Goal: Task Accomplishment & Management: Manage account settings

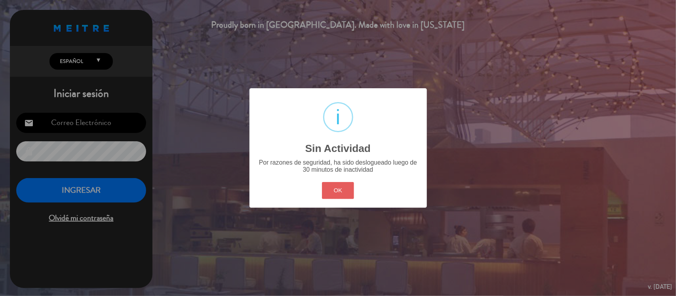
type input "[EMAIL_ADDRESS][DOMAIN_NAME]"
click at [336, 185] on button "OK" at bounding box center [338, 190] width 32 height 17
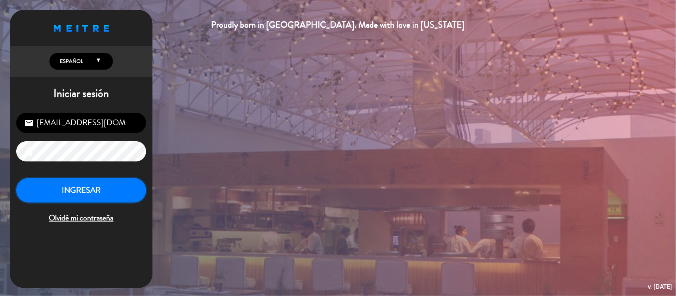
click at [109, 197] on button "INGRESAR" at bounding box center [81, 190] width 130 height 25
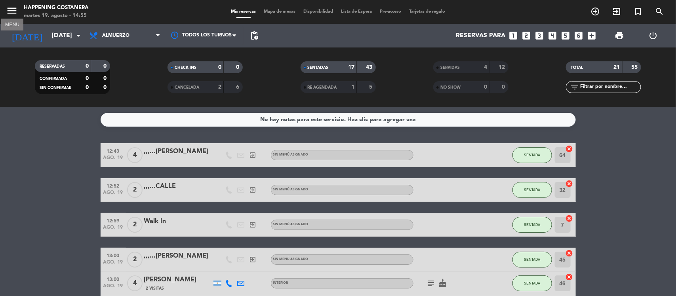
click at [9, 10] on icon "menu" at bounding box center [12, 11] width 12 height 12
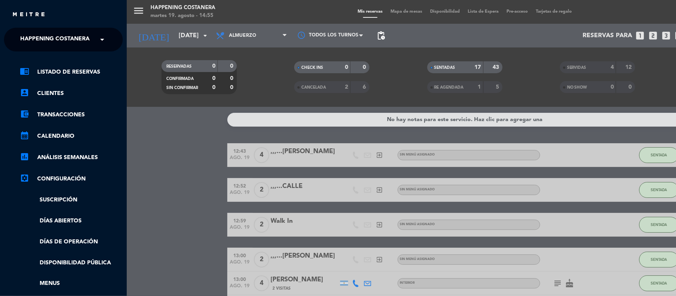
click at [28, 36] on span "Happening Costanera" at bounding box center [54, 39] width 69 height 17
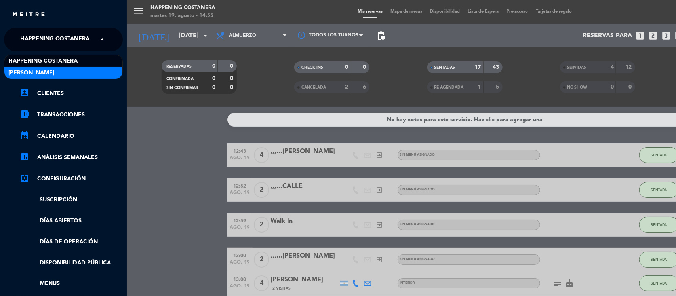
click at [30, 71] on span "[PERSON_NAME]" at bounding box center [31, 72] width 46 height 9
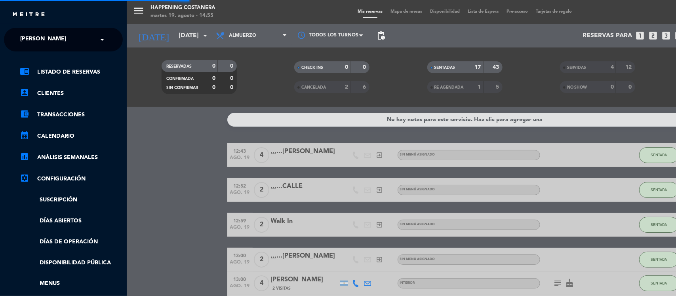
click at [139, 144] on div "menu Happening Costanera [DATE] 19. agosto - 14:55 Mis reservas Mapa de mesas D…" at bounding box center [465, 148] width 676 height 296
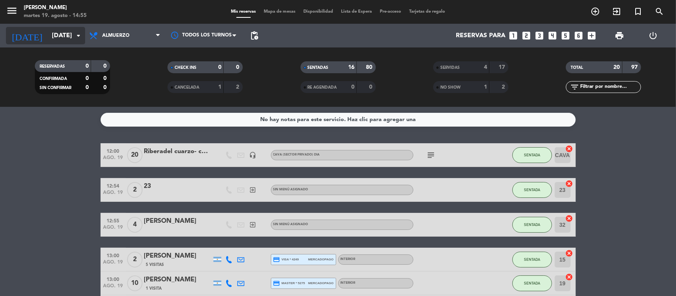
click at [72, 36] on input "[DATE]" at bounding box center [90, 35] width 84 height 15
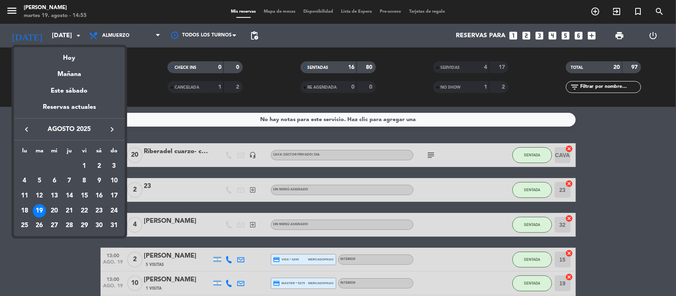
click at [114, 127] on icon "keyboard_arrow_right" at bounding box center [112, 130] width 10 height 10
click at [53, 199] on div "10" at bounding box center [54, 195] width 13 height 13
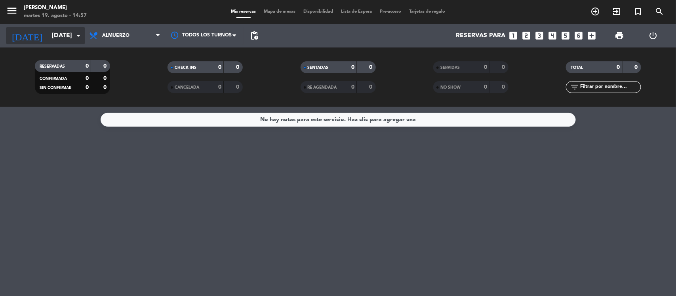
click at [48, 36] on input "[DATE]" at bounding box center [90, 35] width 84 height 15
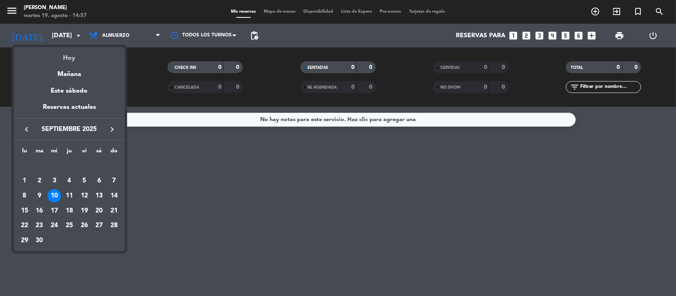
click at [67, 56] on div "Hoy" at bounding box center [69, 55] width 111 height 16
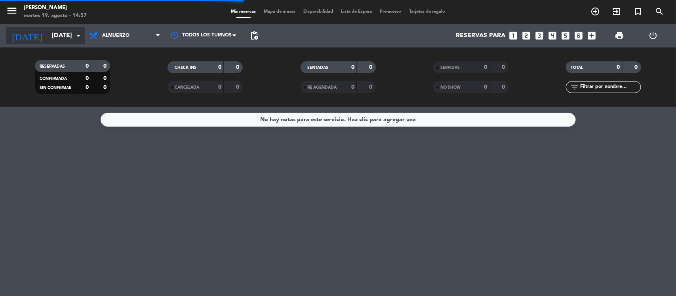
click at [48, 38] on input "[DATE]" at bounding box center [90, 35] width 84 height 15
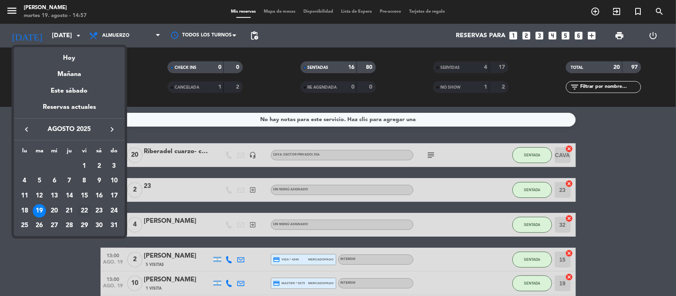
click at [83, 208] on div "22" at bounding box center [84, 210] width 13 height 13
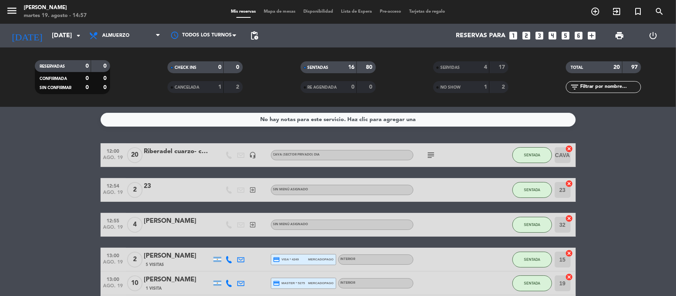
type input "vie. 22 ago."
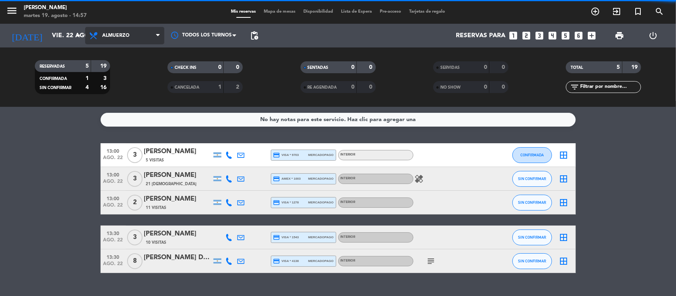
click at [121, 34] on span "Almuerzo" at bounding box center [115, 36] width 27 height 6
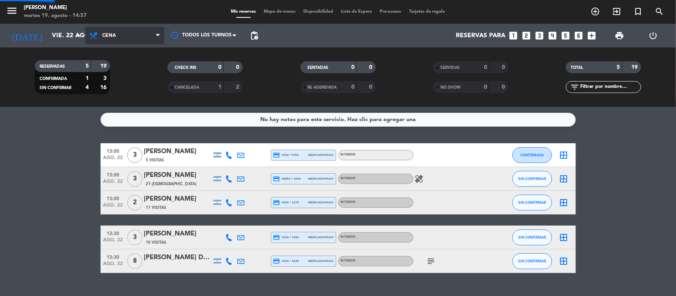
click at [121, 86] on div "menu Gardiner [DATE] 19. agosto - 14:57 Mis reservas Mapa de mesas Disponibilid…" at bounding box center [338, 53] width 676 height 107
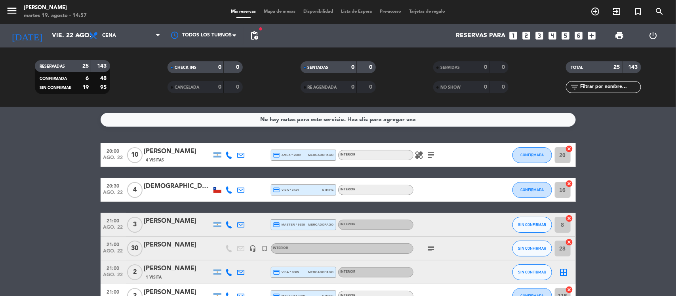
click at [430, 250] on icon "subject" at bounding box center [431, 249] width 10 height 10
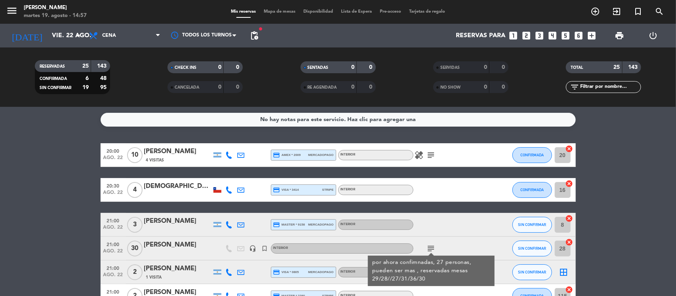
click at [439, 262] on div "por ahora confimnadas, 27 personas, pueden ser mas , reservadas mesas 29/28//27…" at bounding box center [431, 271] width 118 height 25
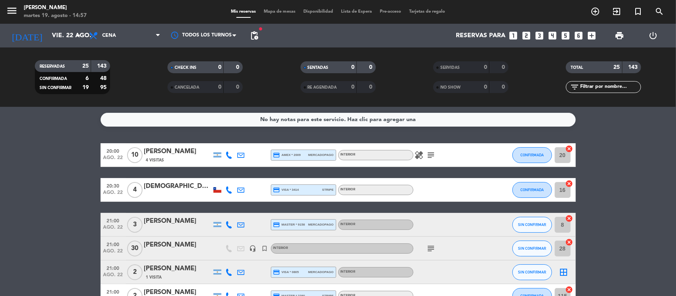
click at [163, 242] on div "[PERSON_NAME]" at bounding box center [177, 245] width 67 height 10
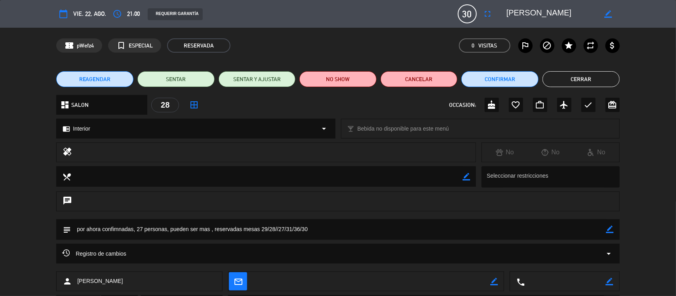
click at [140, 228] on textarea at bounding box center [338, 229] width 535 height 20
click at [180, 224] on textarea at bounding box center [338, 229] width 535 height 20
click at [608, 230] on icon "border_color" at bounding box center [610, 230] width 8 height 8
click at [143, 232] on textarea at bounding box center [338, 229] width 535 height 20
type textarea "por ahora confimnadas, 30 personas, pueden ser mas , reservadas mesas 29/28//27…"
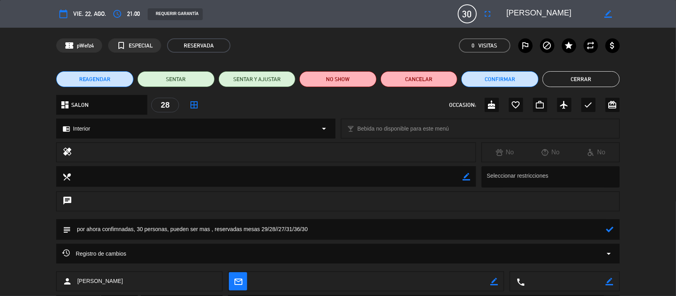
click at [175, 253] on div "Registro de cambios arrow_drop_down" at bounding box center [338, 254] width 552 height 10
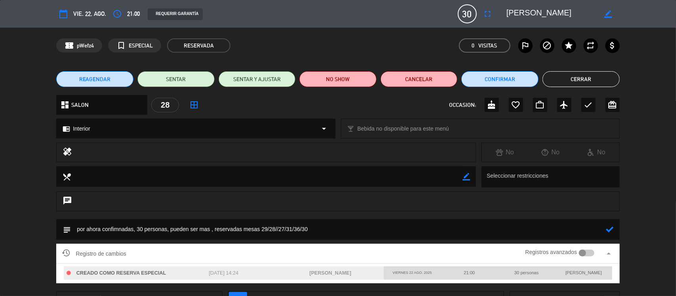
click at [610, 232] on icon at bounding box center [610, 230] width 8 height 8
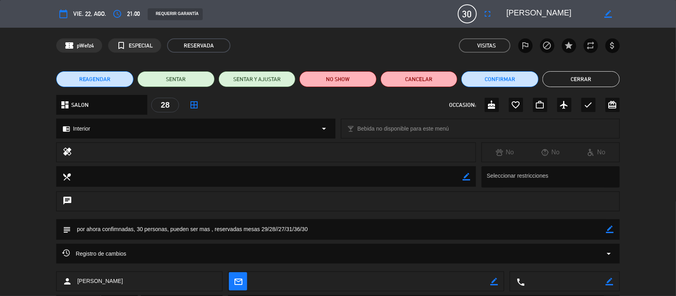
click at [558, 82] on button "Cerrar" at bounding box center [580, 79] width 77 height 16
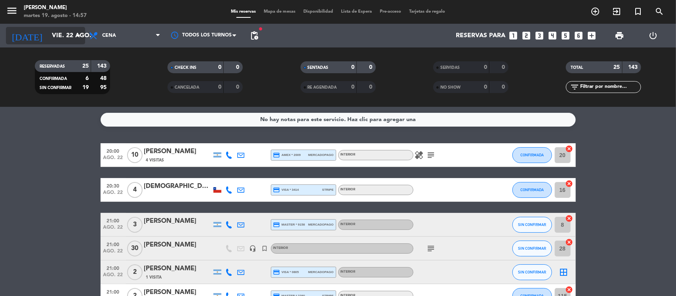
click at [48, 34] on input "vie. 22 ago." at bounding box center [90, 35] width 84 height 15
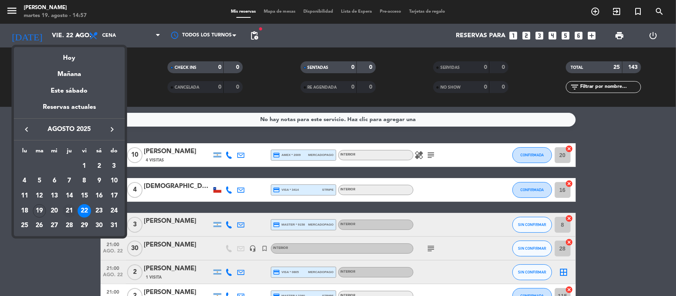
click at [69, 209] on div "21" at bounding box center [69, 210] width 13 height 13
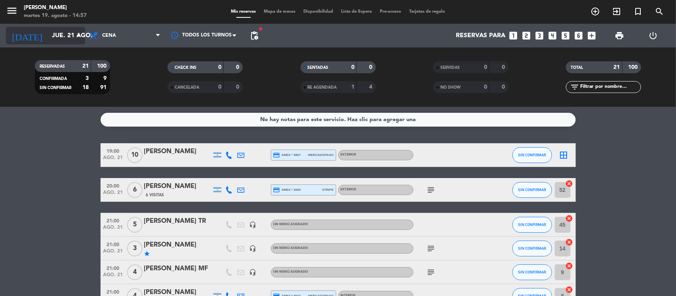
click at [48, 32] on input "jue. 21 ago." at bounding box center [90, 35] width 84 height 15
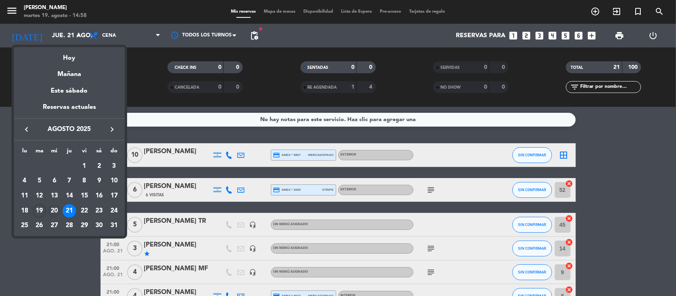
click at [56, 210] on div "20" at bounding box center [54, 210] width 13 height 13
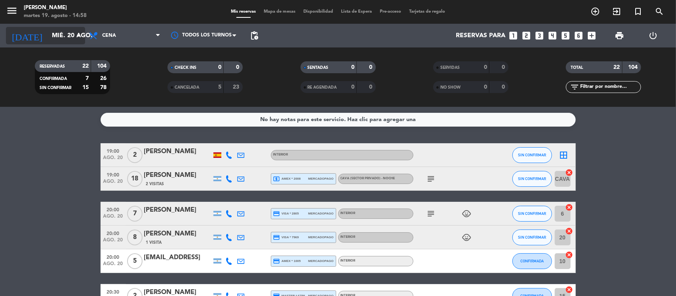
click at [48, 32] on input "mié. 20 ago." at bounding box center [90, 35] width 84 height 15
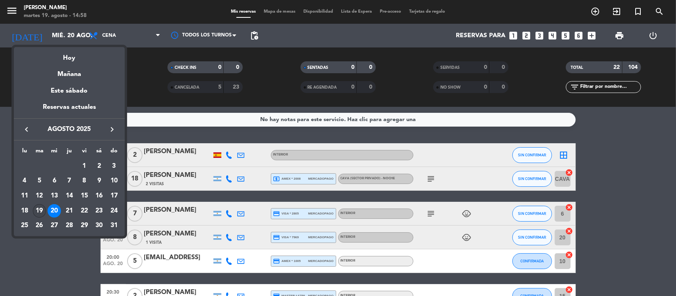
click at [38, 207] on div "19" at bounding box center [39, 210] width 13 height 13
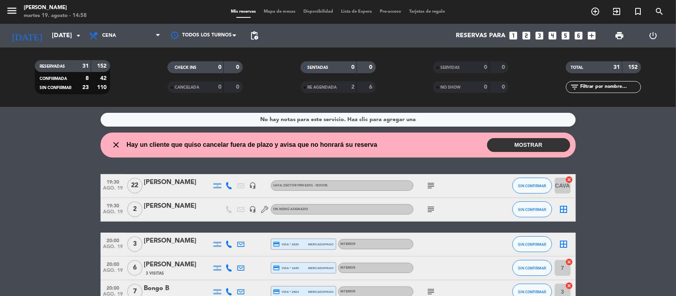
click at [525, 143] on button "MOSTRAR" at bounding box center [528, 145] width 83 height 14
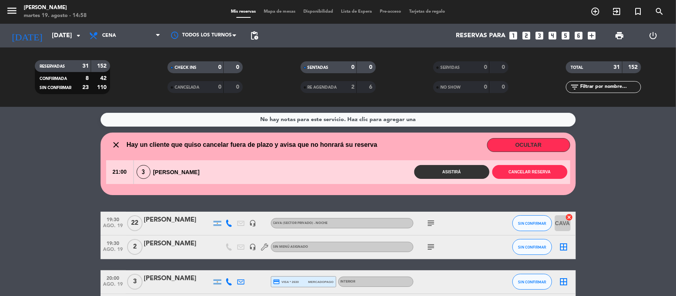
click at [436, 163] on div "21:00 3 [PERSON_NAME] Asistirá Cancelar reserva" at bounding box center [338, 172] width 464 height 24
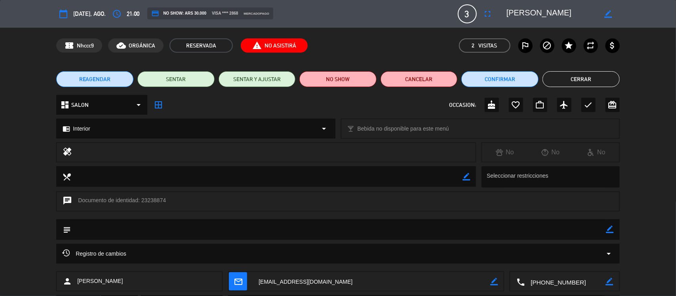
click at [569, 76] on button "Cerrar" at bounding box center [580, 79] width 77 height 16
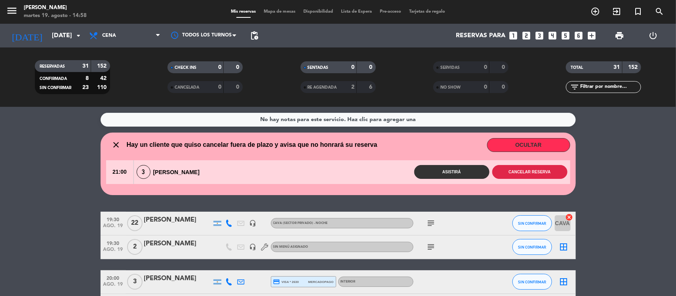
click at [516, 171] on button "Cancelar reserva" at bounding box center [529, 172] width 75 height 14
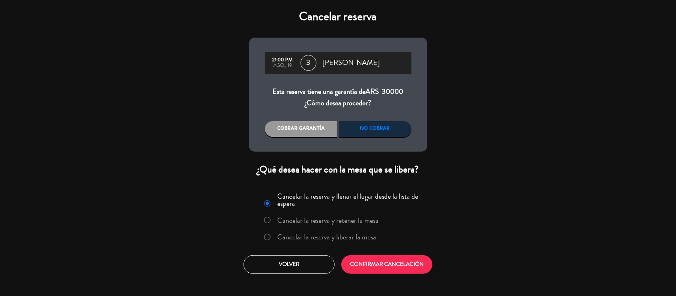
click at [366, 126] on div "No cobrar" at bounding box center [375, 129] width 72 height 16
click at [291, 236] on label "Cancelar la reserva y liberar la mesa" at bounding box center [326, 237] width 99 height 7
click at [381, 264] on button "CONFIRMAR CANCELACIÓN" at bounding box center [386, 264] width 91 height 19
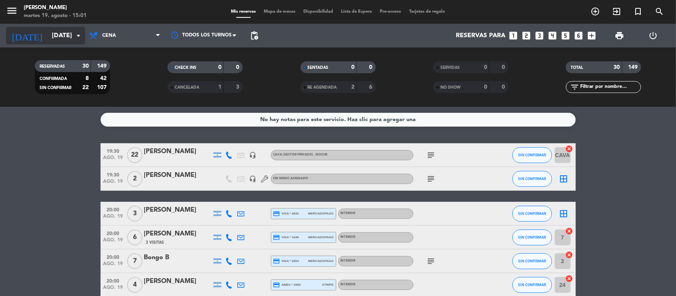
click at [48, 29] on input "[DATE]" at bounding box center [90, 35] width 84 height 15
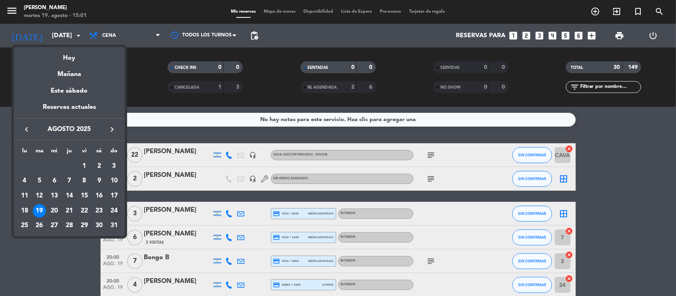
click at [114, 205] on div "24" at bounding box center [113, 210] width 13 height 13
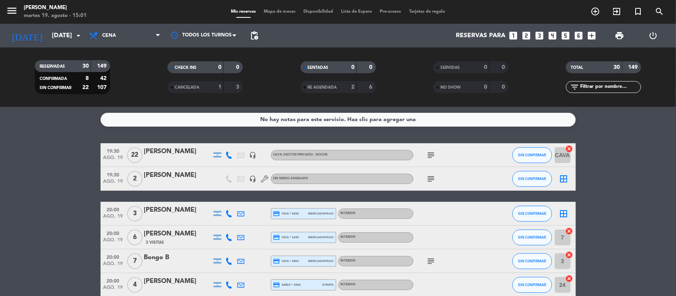
type input "dom. 24 ago."
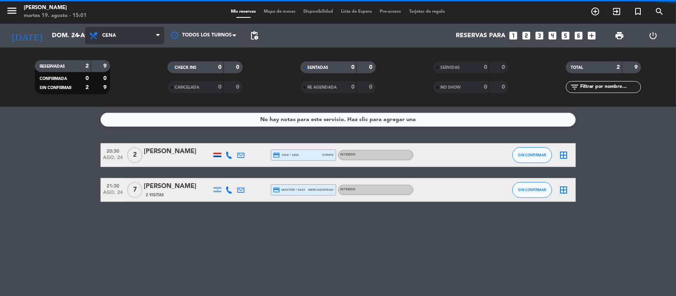
click at [107, 39] on span "Cena" at bounding box center [124, 35] width 79 height 17
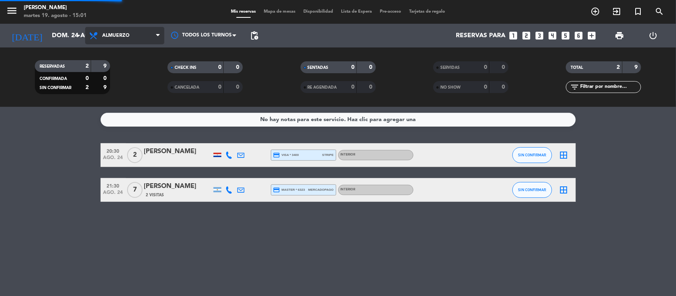
click at [113, 74] on div "menu Gardiner [DATE] 19. agosto - 15:01 Mis reservas Mapa de mesas Disponibilid…" at bounding box center [338, 53] width 676 height 107
